Goal: Transaction & Acquisition: Purchase product/service

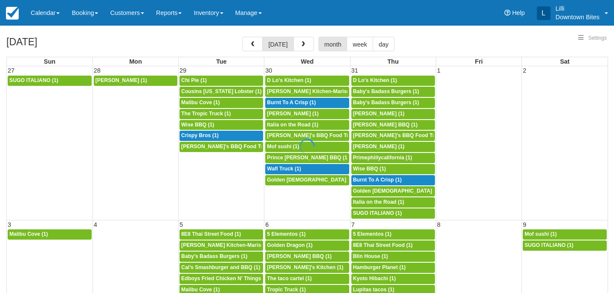
select select
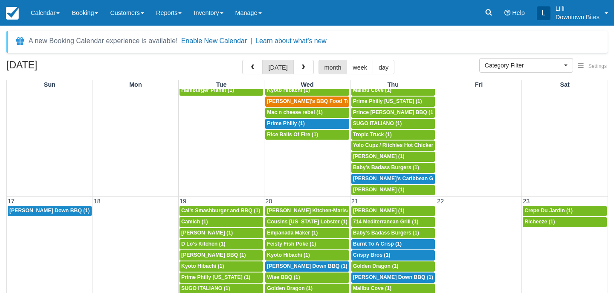
scroll to position [427, 0]
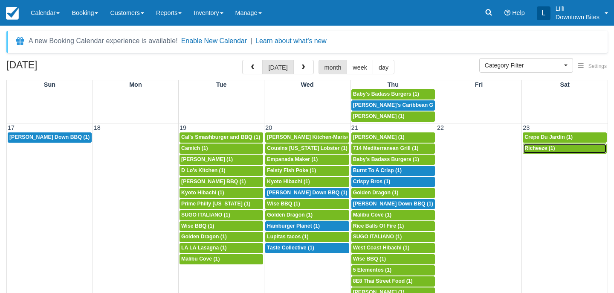
click at [549, 148] on span "Richeeze (1)" at bounding box center [540, 148] width 30 height 6
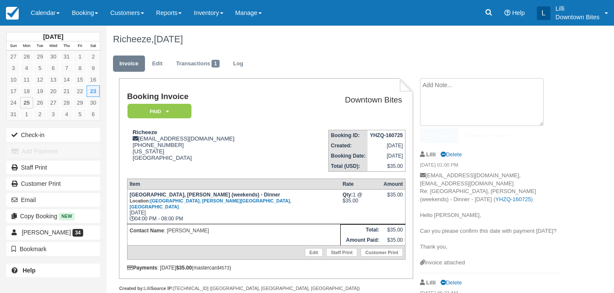
click at [434, 87] on textarea at bounding box center [482, 102] width 124 height 48
drag, startPoint x: 502, startPoint y: 85, endPoint x: 380, endPoint y: 85, distance: 122.0
type textarea "Slow dinner event on 8/23."
click at [467, 133] on input "Show on invoice" at bounding box center [467, 134] width 6 height 6
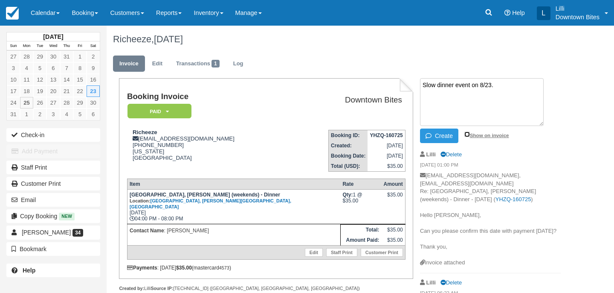
checkbox input "true"
click at [438, 141] on button "Create" at bounding box center [439, 135] width 38 height 15
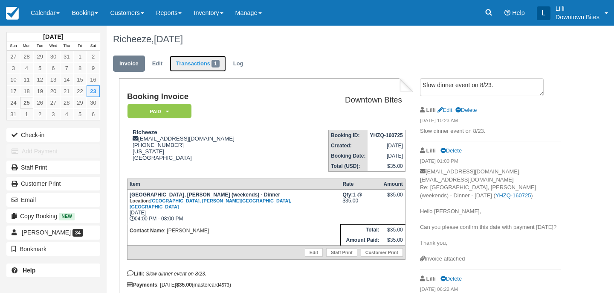
click at [206, 67] on link "Transactions 1" at bounding box center [198, 63] width 56 height 17
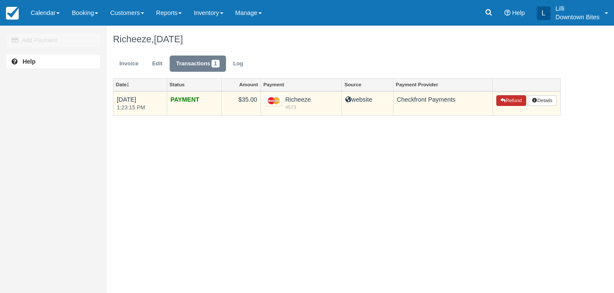
click at [508, 103] on button "Refund" at bounding box center [511, 100] width 30 height 11
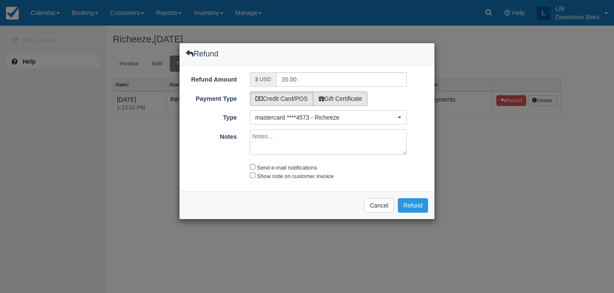
click at [339, 95] on label "Gift Certificate" at bounding box center [340, 98] width 55 height 15
radio input "true"
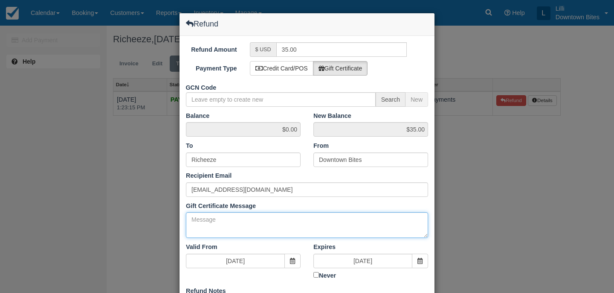
click at [197, 225] on textarea "Gift Certificate Message" at bounding box center [307, 225] width 242 height 26
paste textarea "Slow dinner event on 8/23."
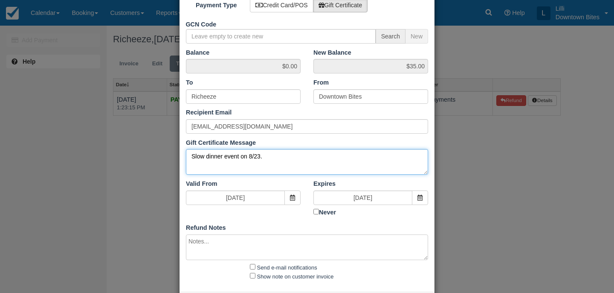
scroll to position [102, 0]
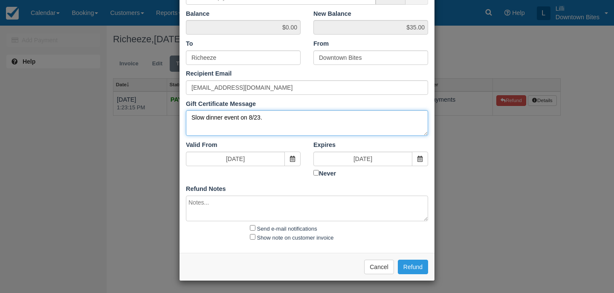
type textarea "Slow dinner event on 8/23."
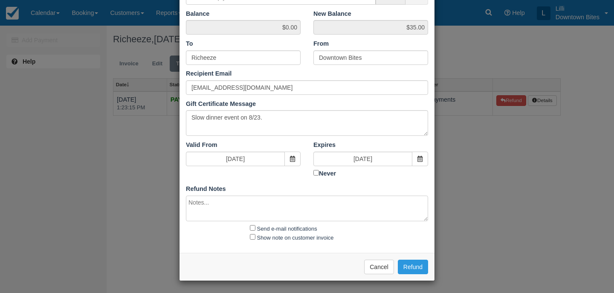
click at [197, 206] on textarea at bounding box center [307, 208] width 242 height 26
paste textarea "Slow dinner event on 8/23."
type textarea "Slow dinner event on 8/23."
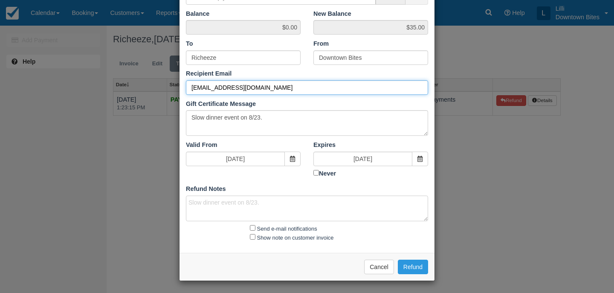
drag, startPoint x: 252, startPoint y: 90, endPoint x: 108, endPoint y: 86, distance: 144.2
click at [108, 86] on div "Refund Refund Amount $ USD 35.00 Payment Type Credit Card/POS Gift Certificate …" at bounding box center [307, 146] width 614 height 293
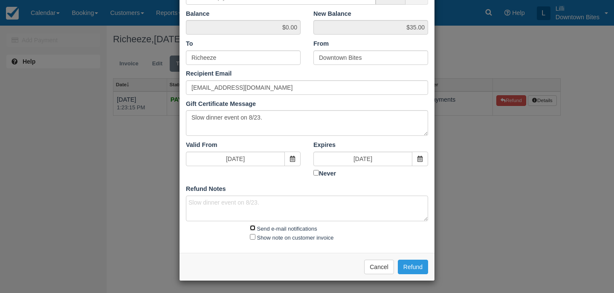
click at [251, 227] on input "Send e-mail notifications" at bounding box center [253, 228] width 6 height 6
checkbox input "true"
click at [253, 234] on input "Show note on customer invoice" at bounding box center [253, 237] width 6 height 6
checkbox input "true"
click at [421, 267] on button "Refund" at bounding box center [413, 266] width 30 height 15
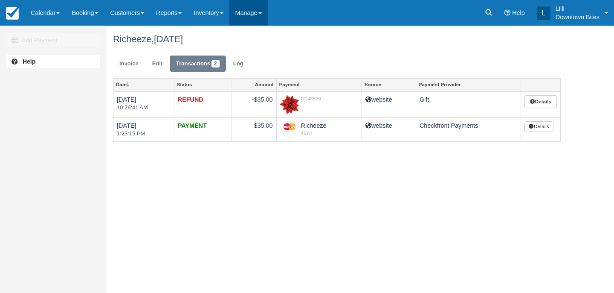
click at [253, 13] on link "Manage" at bounding box center [248, 13] width 38 height 26
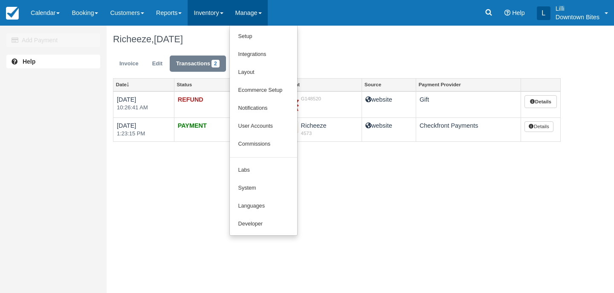
click at [211, 16] on link "Inventory" at bounding box center [208, 13] width 41 height 26
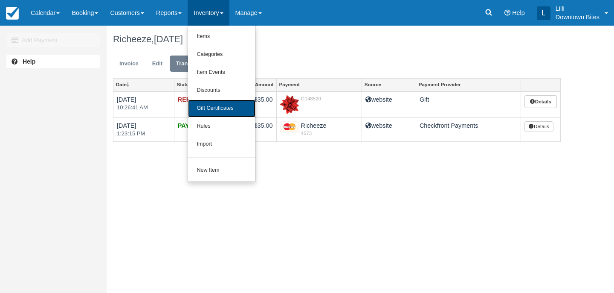
click at [225, 107] on link "Gift Certificates" at bounding box center [221, 108] width 67 height 18
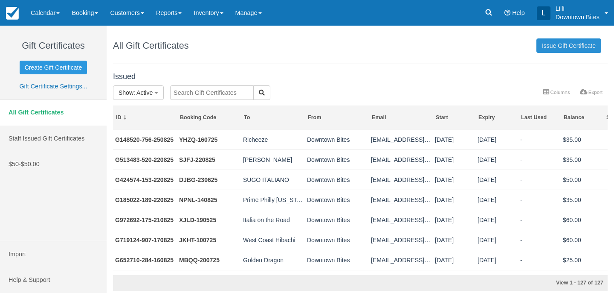
click at [543, 46] on link "Issue Gift Certificate" at bounding box center [569, 45] width 65 height 15
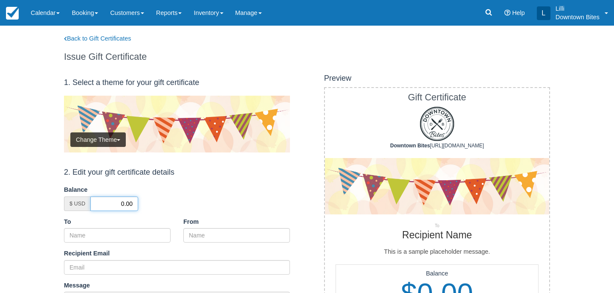
click at [119, 198] on input "0.00" at bounding box center [114, 203] width 48 height 15
type input "35.00"
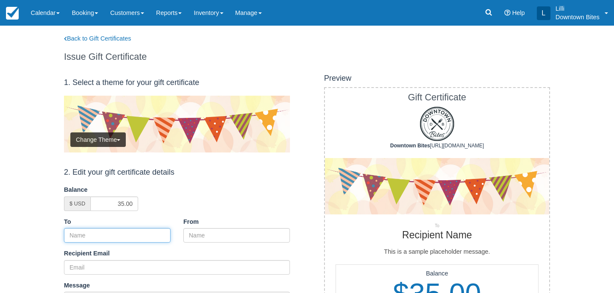
click at [133, 238] on input "To" at bounding box center [117, 235] width 107 height 15
type input "Richeeze"
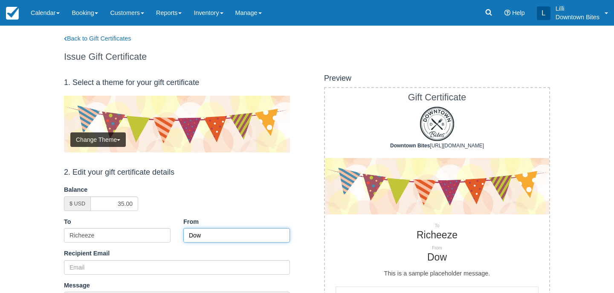
type input "Downtown Bites"
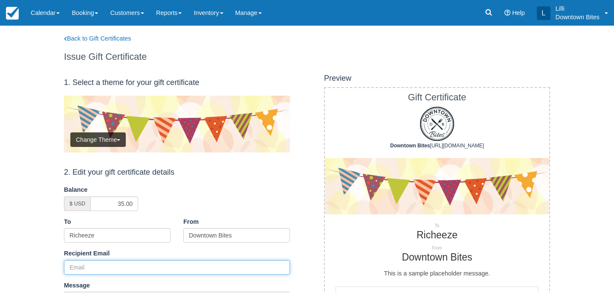
paste input "[EMAIL_ADDRESS][DOMAIN_NAME]"
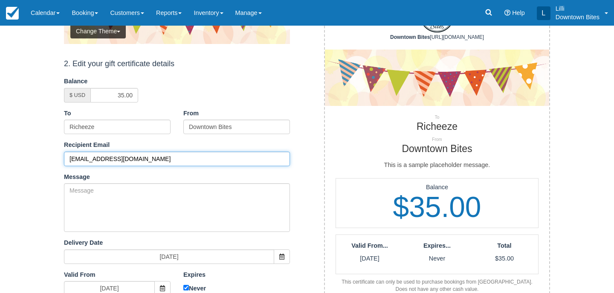
scroll to position [112, 0]
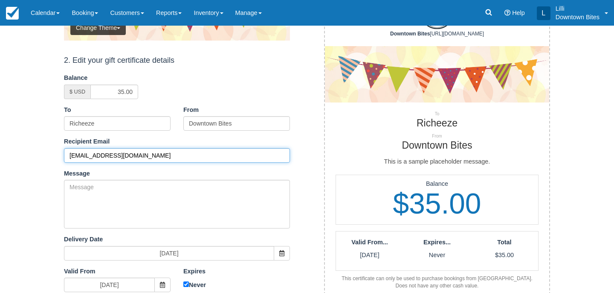
type input "[EMAIL_ADDRESS][DOMAIN_NAME]"
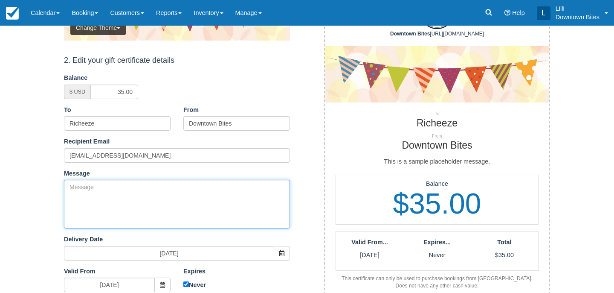
click at [114, 200] on textarea "Message" at bounding box center [177, 204] width 226 height 49
drag, startPoint x: 232, startPoint y: 191, endPoint x: 0, endPoint y: 187, distance: 231.2
click at [0, 181] on html "Menu Calendar Customer Inventory Month Week Day Booking Daily Manifest Daily Li…" at bounding box center [307, 34] width 614 height 293
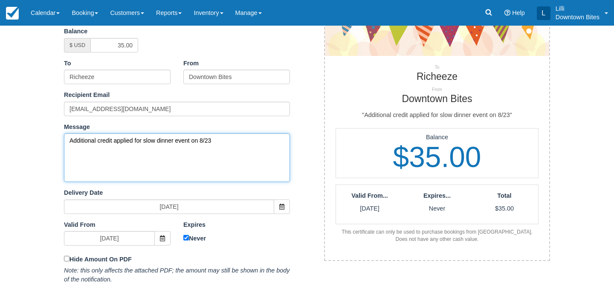
scroll to position [168, 0]
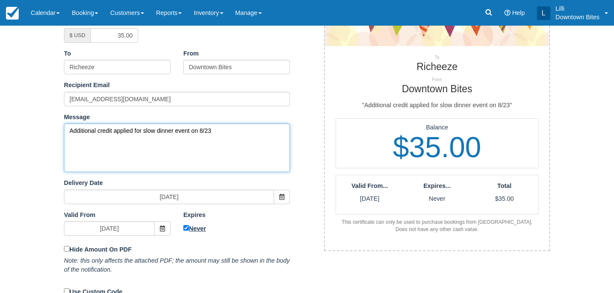
type textarea "Additional credit applied for slow dinner event on 8/23"
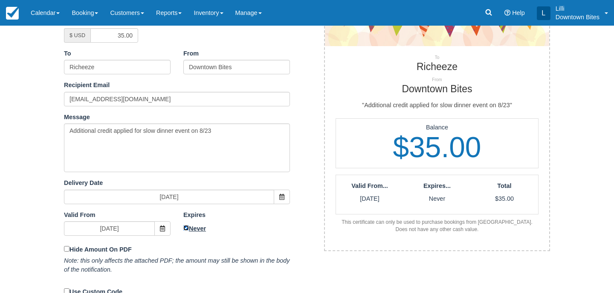
click at [187, 226] on input "Never" at bounding box center [186, 228] width 6 height 6
checkbox input "false"
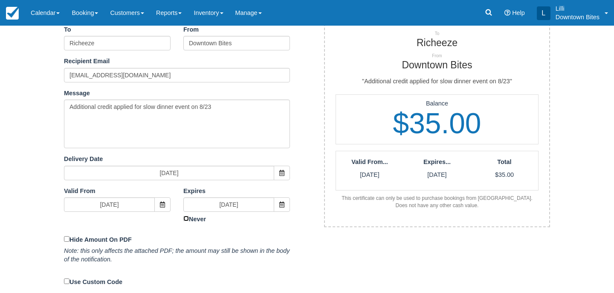
scroll to position [192, 0]
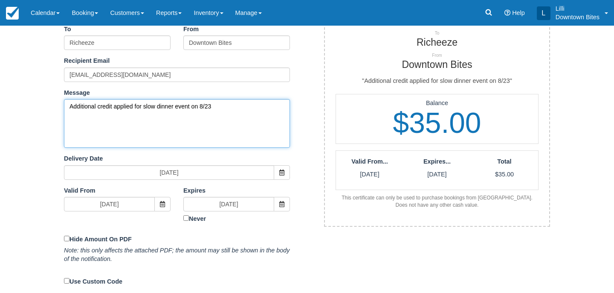
click at [134, 106] on textarea "Additional credit applied for slow dinner event on 8/23" at bounding box center [177, 123] width 226 height 49
click at [139, 106] on textarea "Additional credit applied for slow dinner event on 8/23" at bounding box center [177, 123] width 226 height 49
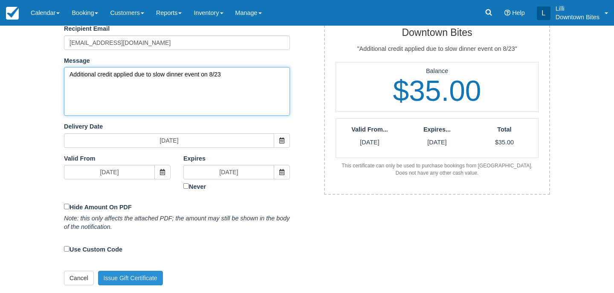
type textarea "Additional credit applied due to slow dinner event on 8/23"
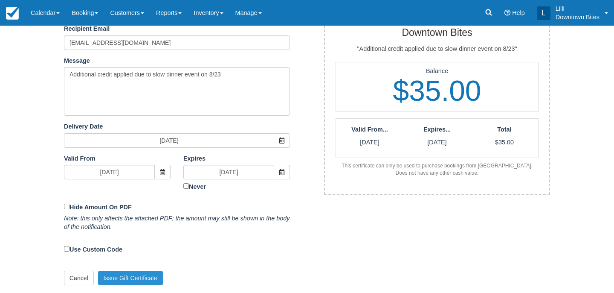
click at [139, 273] on button "Issue Gift Certificate" at bounding box center [130, 277] width 65 height 15
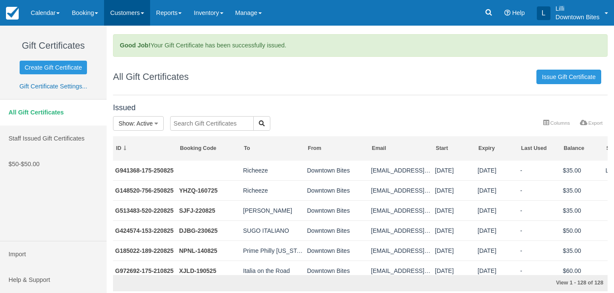
click at [125, 14] on link "Customers" at bounding box center [127, 13] width 46 height 26
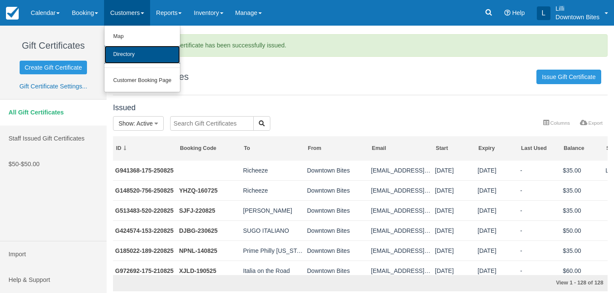
click at [127, 61] on link "Directory" at bounding box center [141, 55] width 75 height 18
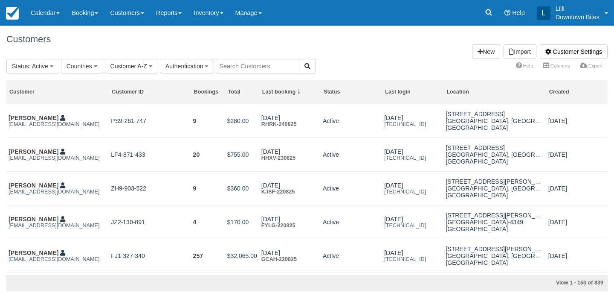
click at [256, 69] on input "text" at bounding box center [258, 66] width 84 height 15
type input "lucille's"
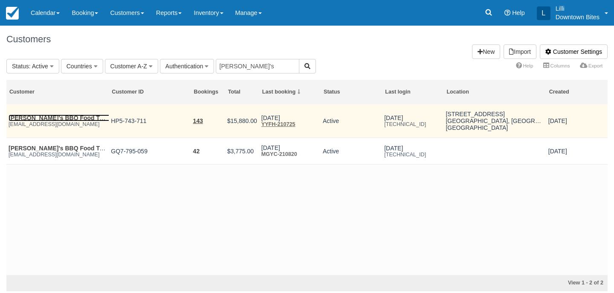
click at [40, 118] on link "Lucille's BBQ Food Truck" at bounding box center [61, 117] width 104 height 7
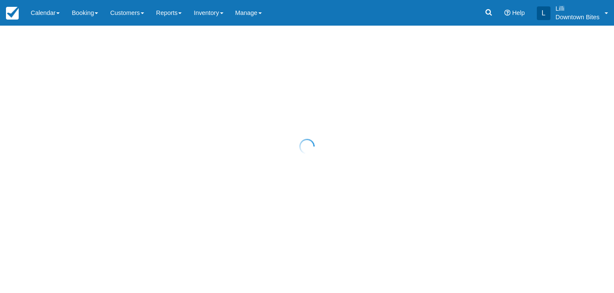
select select "50"
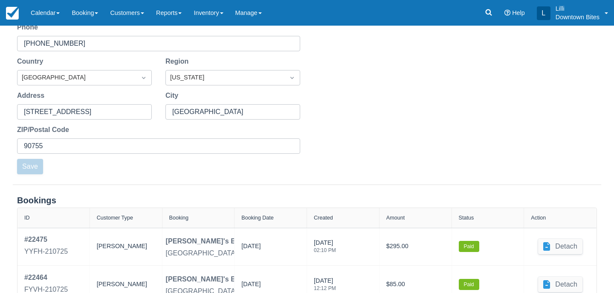
scroll to position [342, 0]
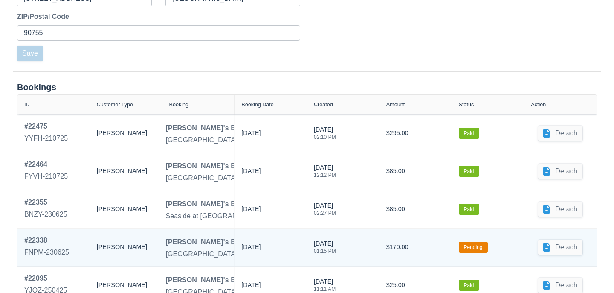
click at [51, 247] on div "FNPM-230625" at bounding box center [46, 252] width 45 height 10
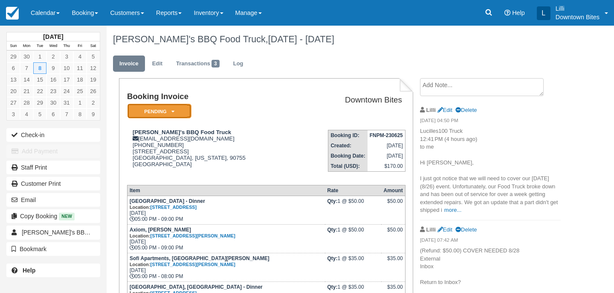
click at [183, 117] on em "Pending" at bounding box center [160, 111] width 64 height 15
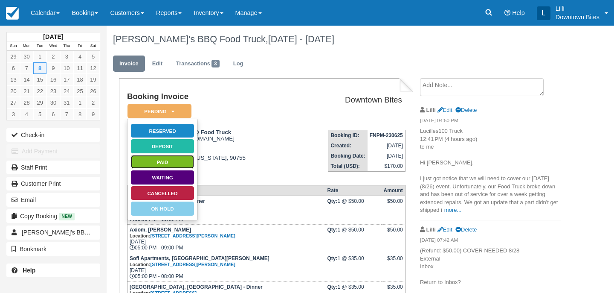
click at [186, 162] on link "Paid" at bounding box center [163, 161] width 64 height 15
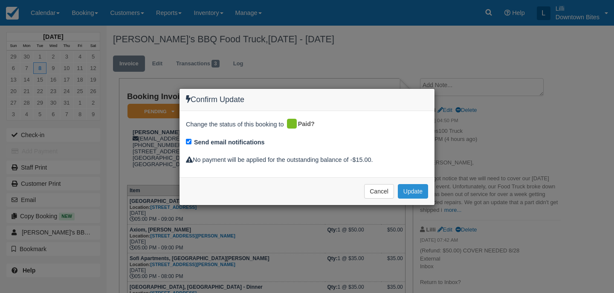
click at [414, 189] on button "Update" at bounding box center [413, 191] width 30 height 15
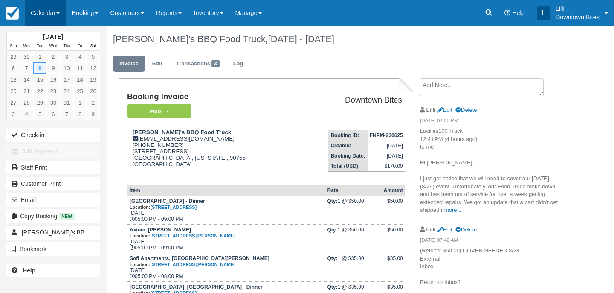
click at [49, 14] on link "Calendar" at bounding box center [45, 13] width 41 height 26
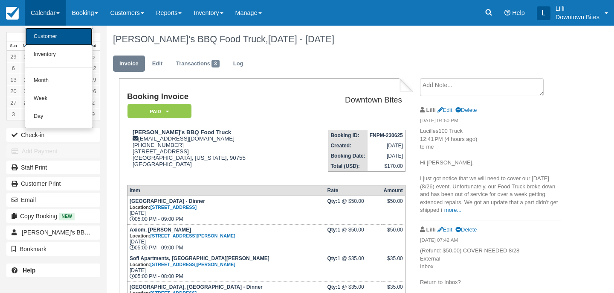
click at [58, 44] on link "Customer" at bounding box center [58, 37] width 67 height 18
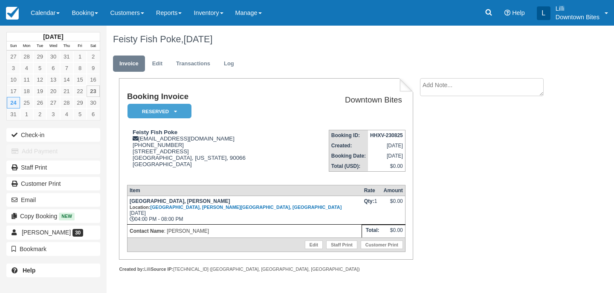
scroll to position [3, 0]
drag, startPoint x: 0, startPoint y: 0, endPoint x: 204, endPoint y: 16, distance: 204.9
click at [204, 17] on link "Inventory" at bounding box center [208, 13] width 41 height 26
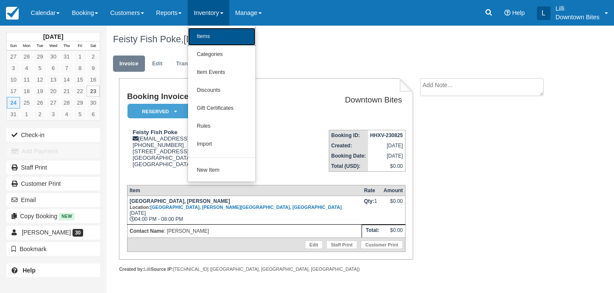
click at [223, 38] on link "Items" at bounding box center [221, 37] width 67 height 18
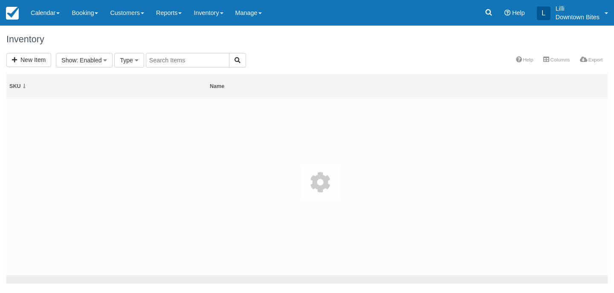
select select
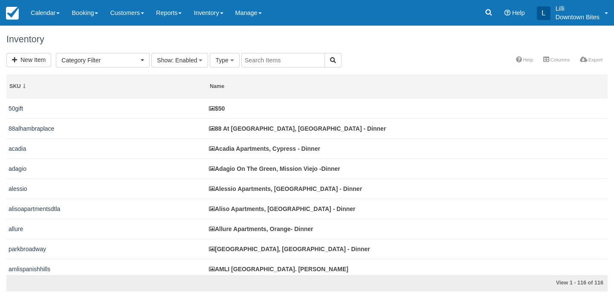
click at [269, 59] on input "text" at bounding box center [283, 60] width 84 height 15
type input "bahay"
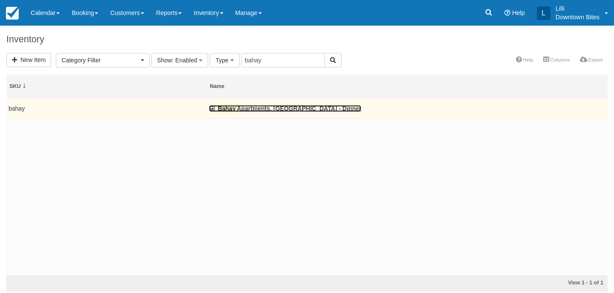
click at [275, 107] on link "Bahay Apartments, [GEOGRAPHIC_DATA] - Dinner" at bounding box center [285, 108] width 152 height 7
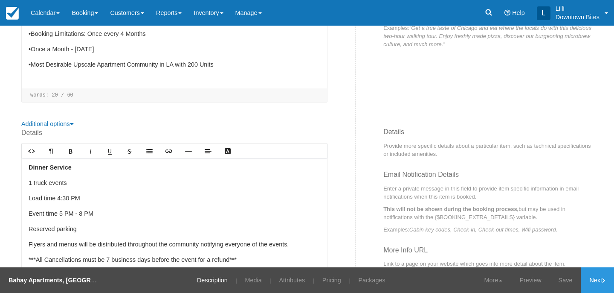
scroll to position [219, 0]
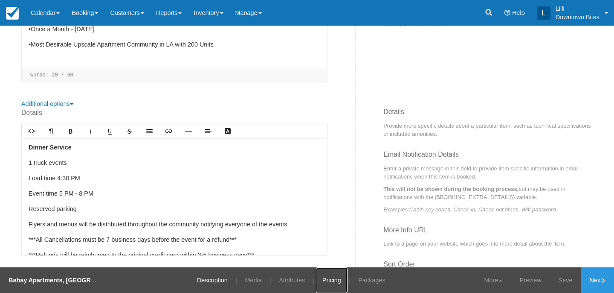
click at [332, 280] on link "Pricing" at bounding box center [332, 280] width 32 height 26
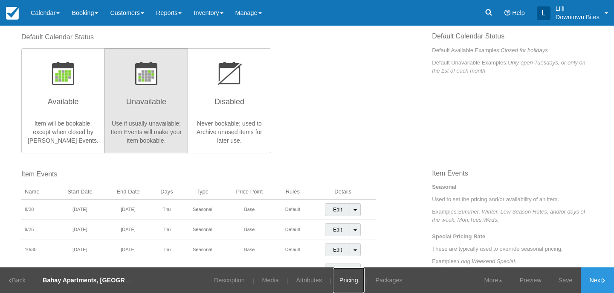
scroll to position [196, 0]
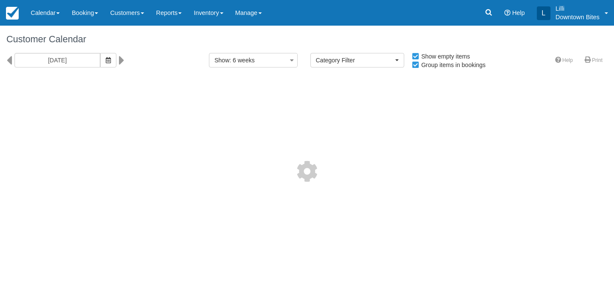
select select
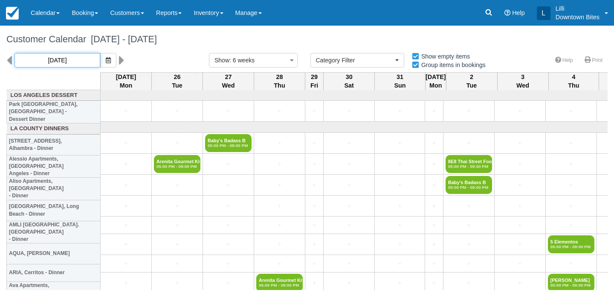
click at [76, 60] on input "08/25/25" at bounding box center [58, 60] width 86 height 15
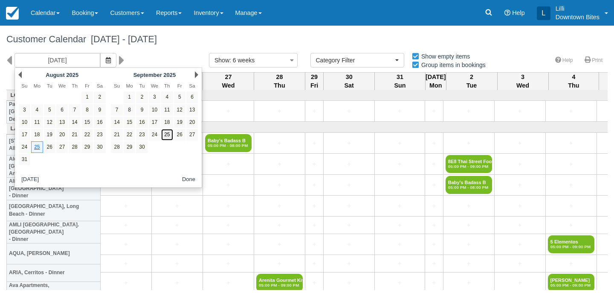
click at [168, 136] on link "25" at bounding box center [167, 135] width 12 height 12
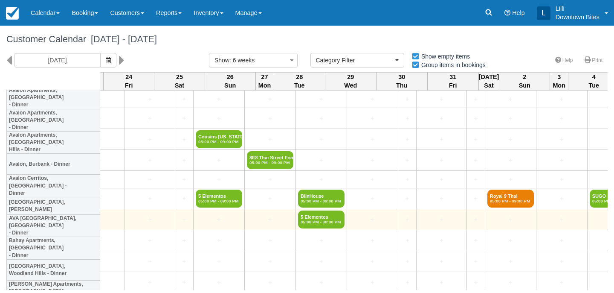
scroll to position [258, 1487]
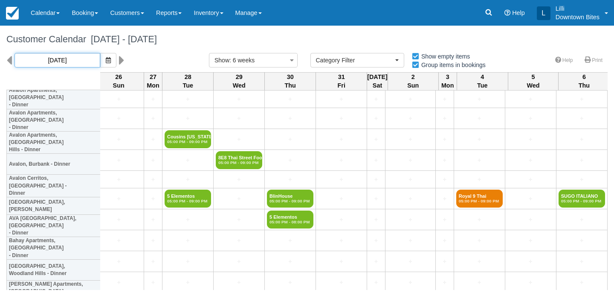
click at [78, 62] on input "[DATE]" at bounding box center [58, 60] width 86 height 15
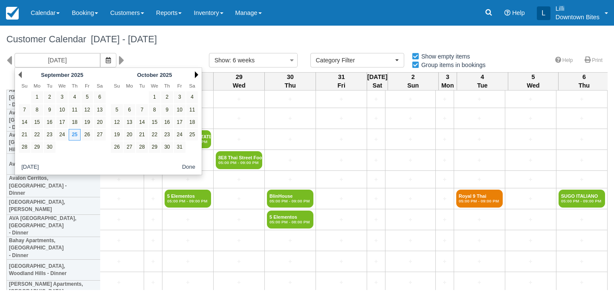
click at [195, 75] on link "Next" at bounding box center [196, 74] width 3 height 7
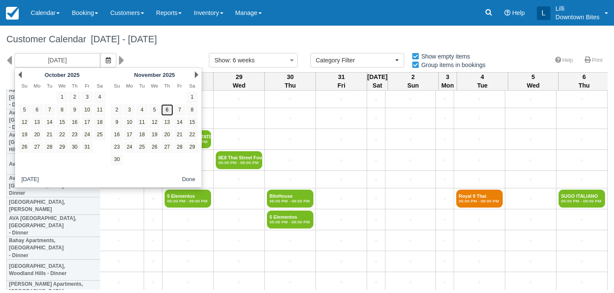
click at [161, 107] on link "6" at bounding box center [167, 110] width 12 height 12
type input "11/06/25"
